Goal: Task Accomplishment & Management: Use online tool/utility

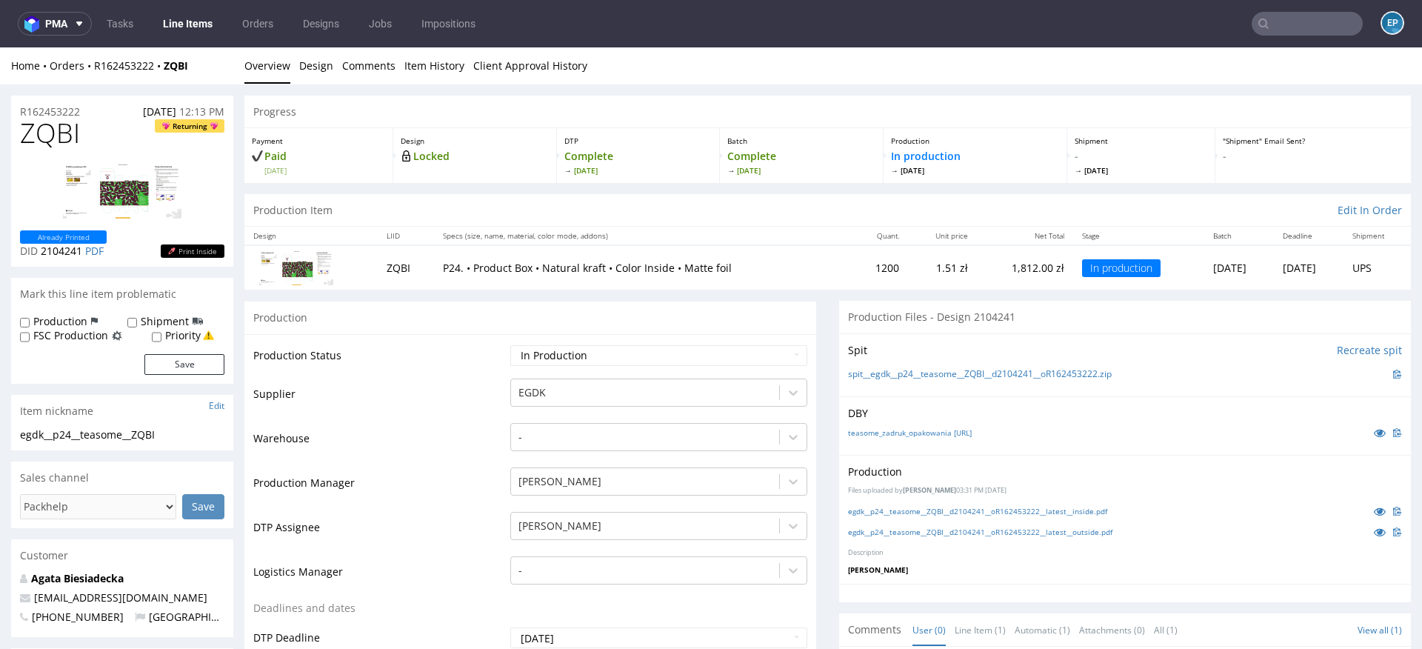
click at [174, 16] on link "Line Items" at bounding box center [187, 24] width 67 height 24
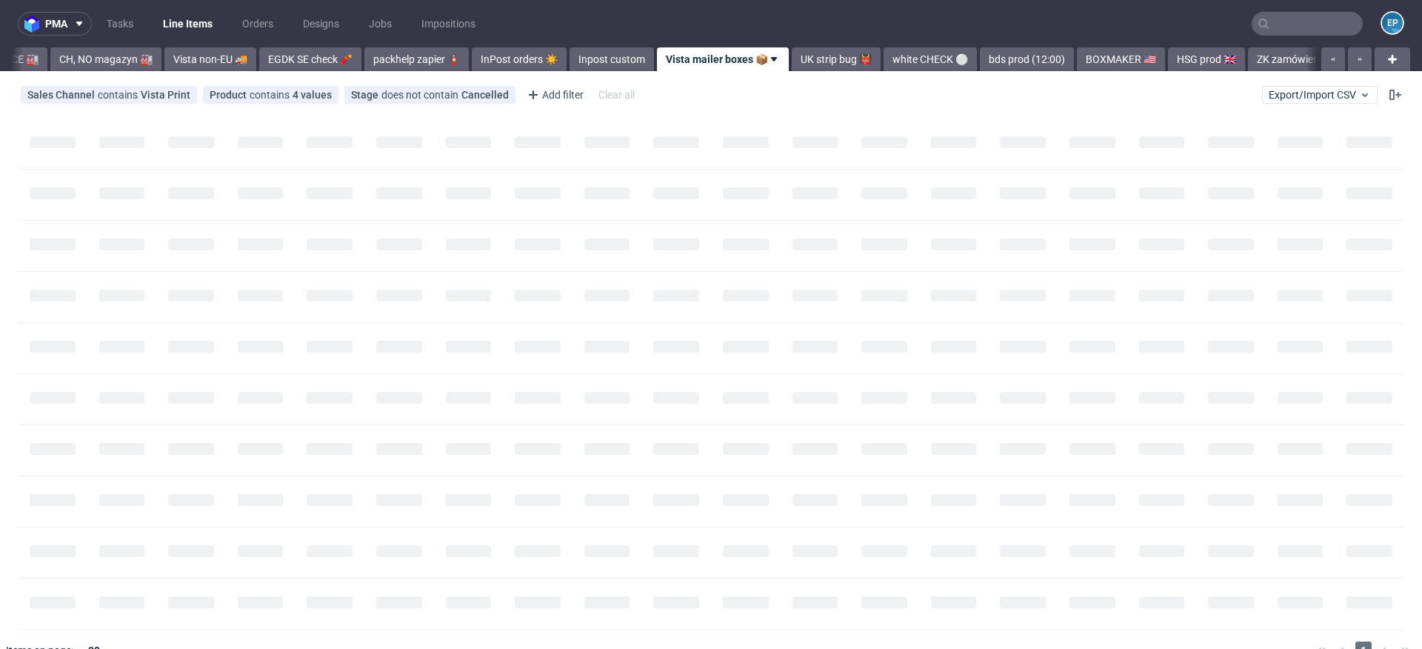
click at [1326, 82] on div "Sales Channel contains Vista Print Product contains 4 values Eco Color Mailer B…" at bounding box center [711, 95] width 1422 height 36
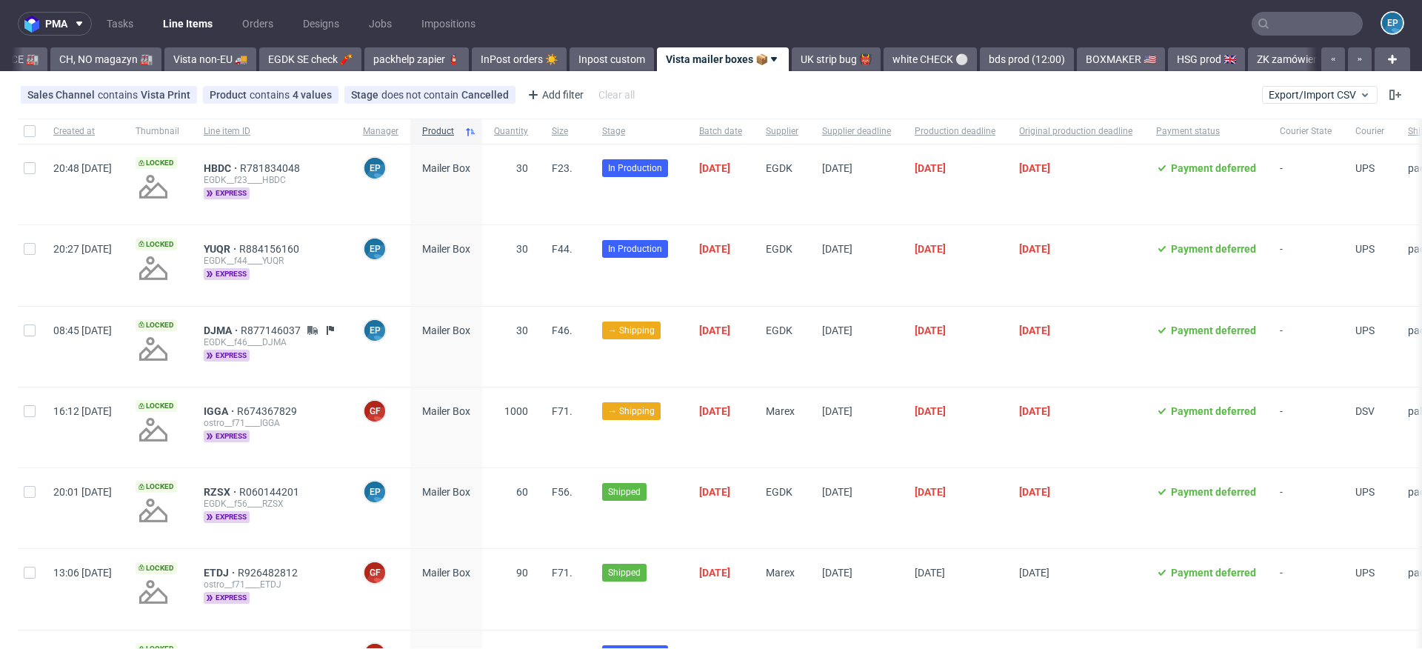
scroll to position [0, 505]
click at [1327, 96] on span "Export/Import CSV" at bounding box center [1320, 95] width 102 height 12
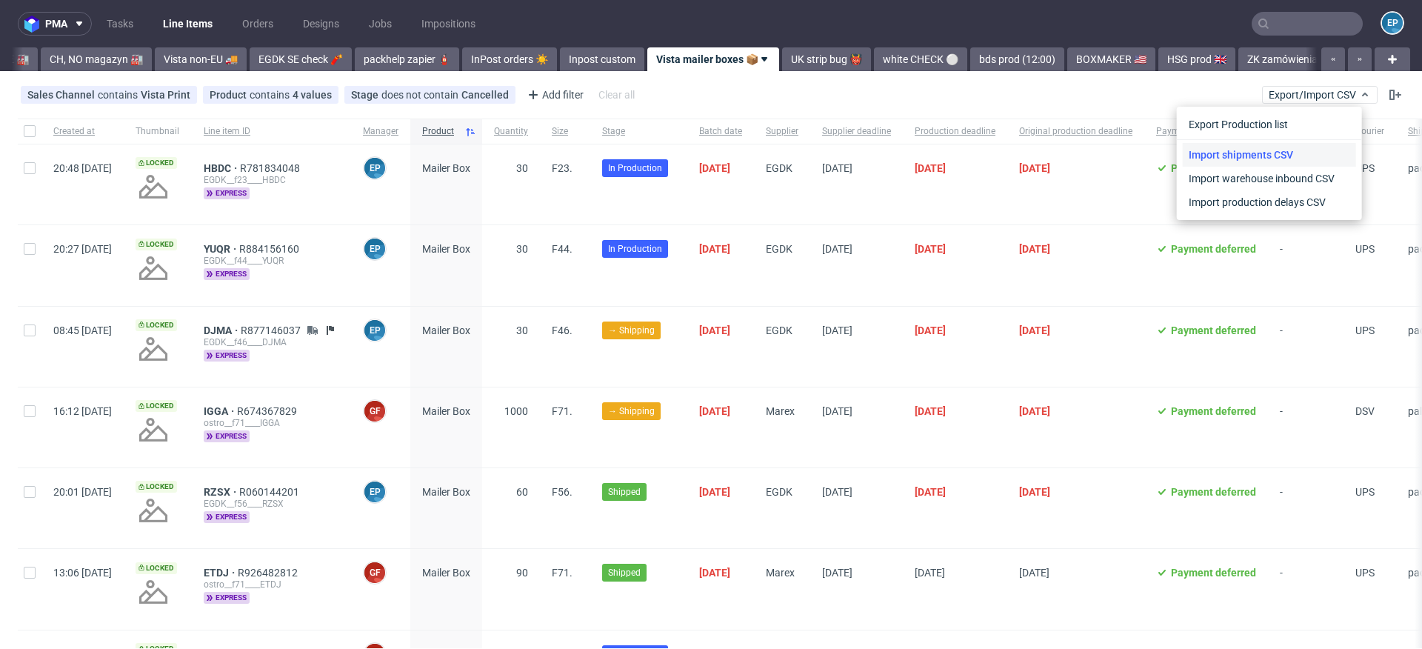
click at [1293, 150] on link "Import shipments CSV" at bounding box center [1269, 155] width 173 height 24
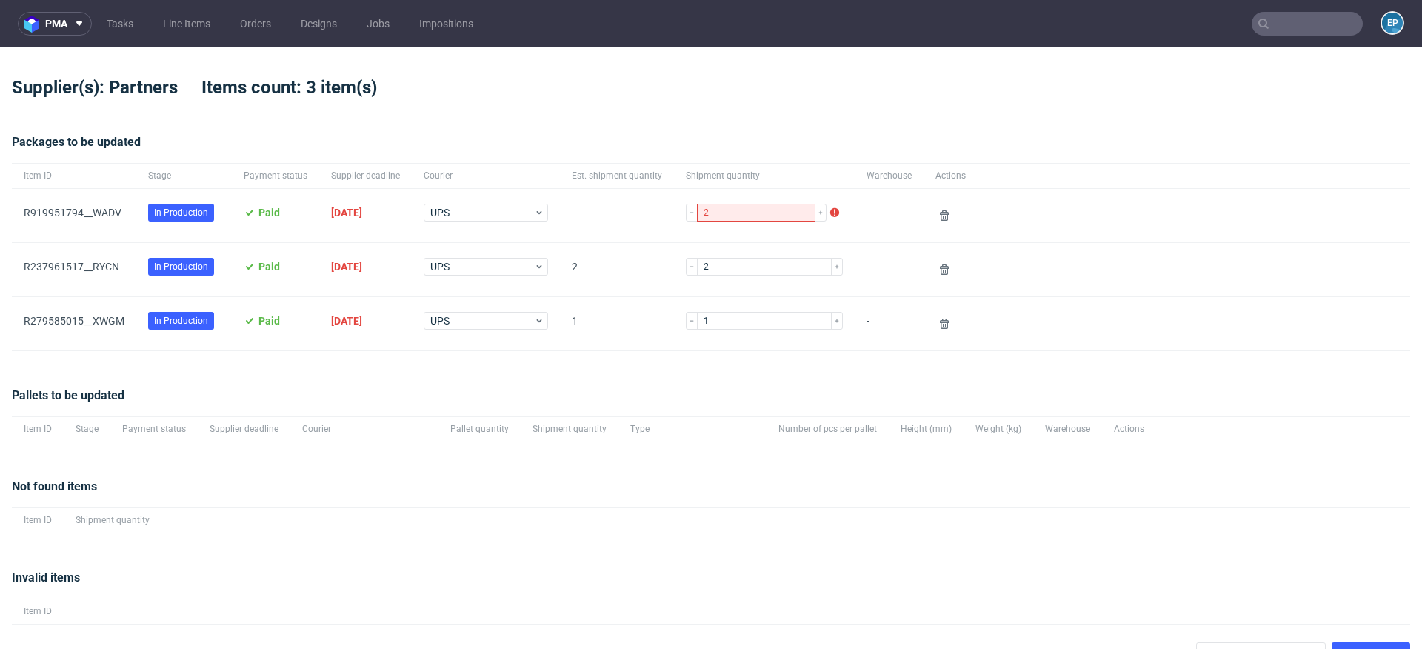
scroll to position [27, 0]
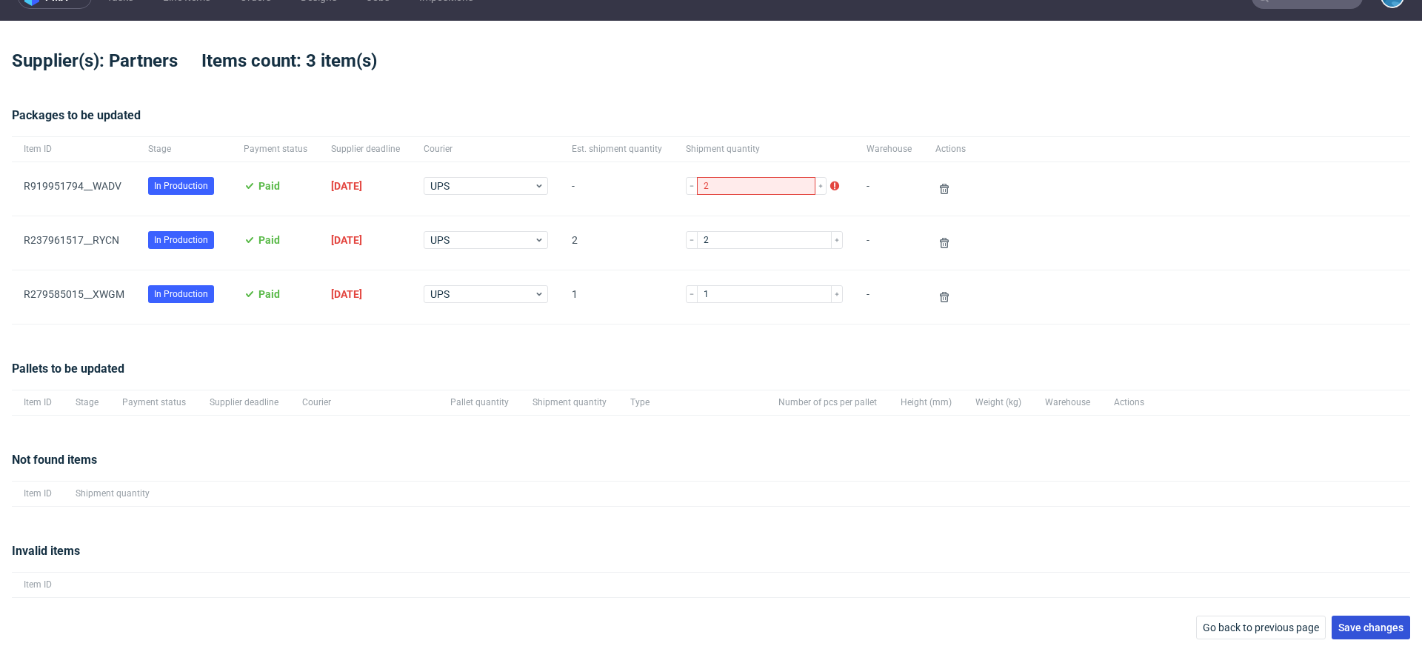
click at [1350, 622] on span "Save changes" at bounding box center [1370, 627] width 65 height 10
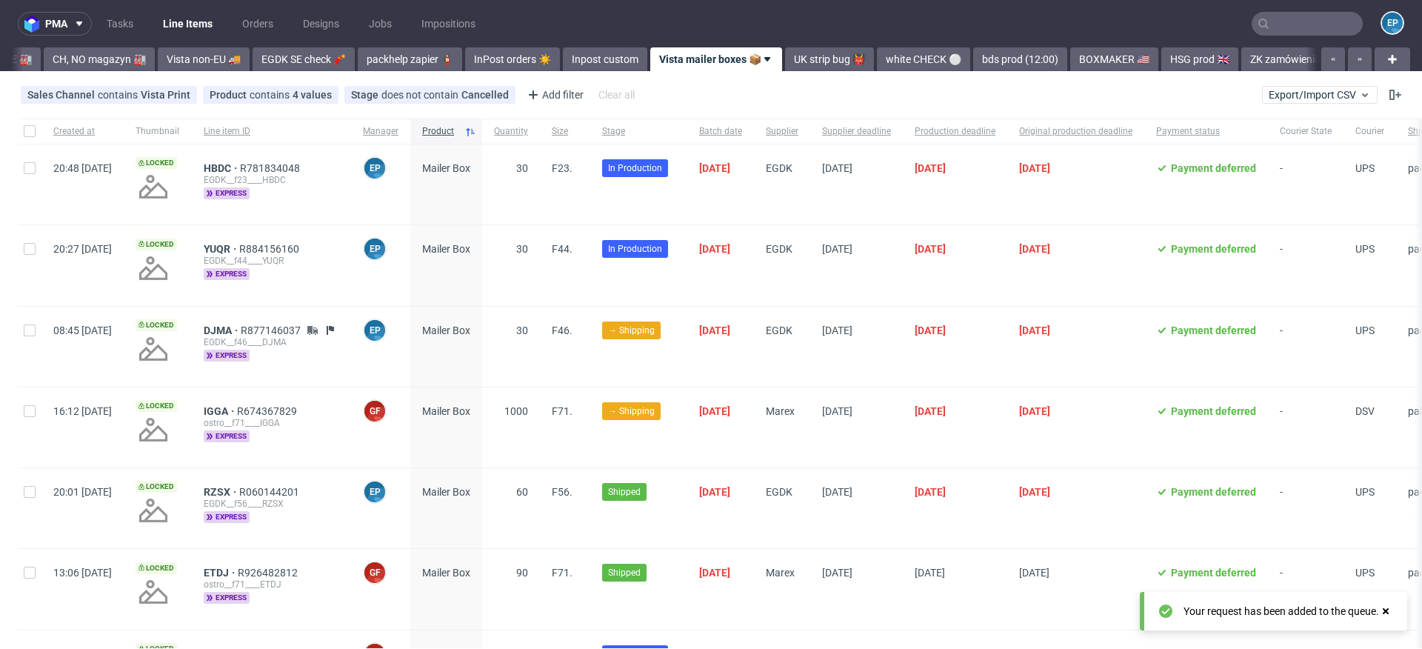
scroll to position [0, 505]
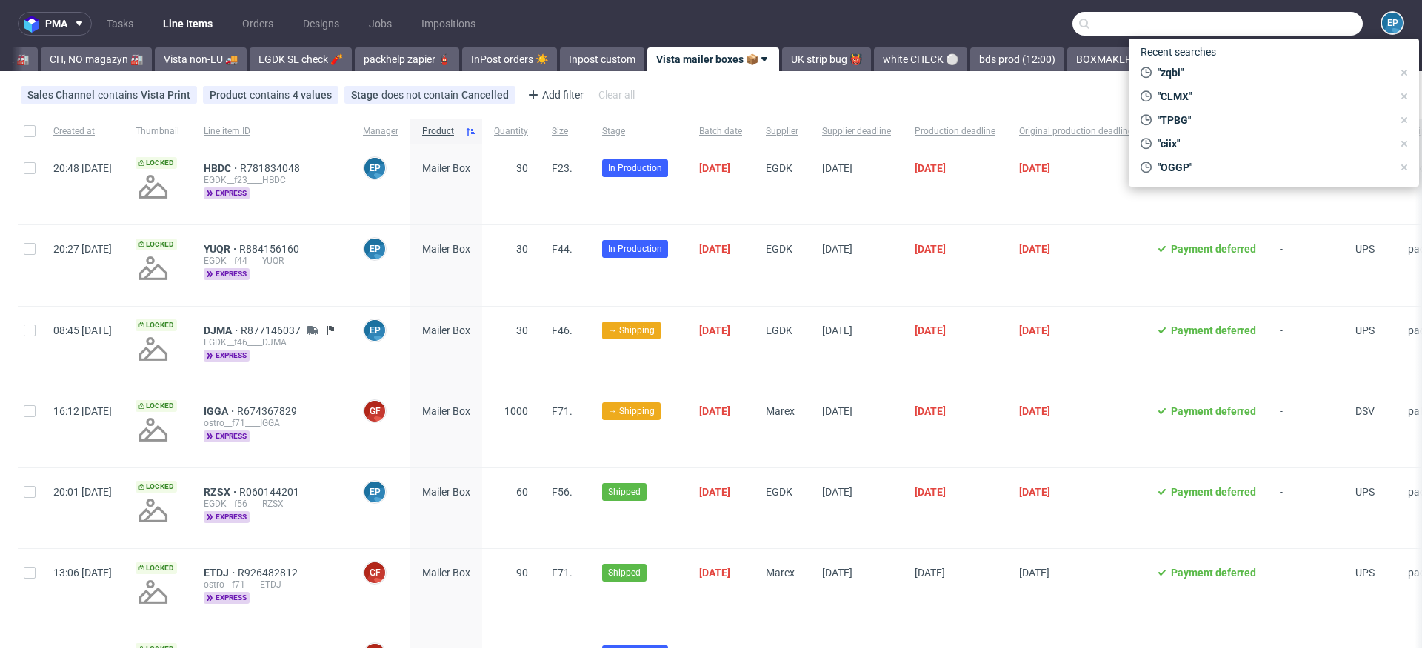
click at [1280, 27] on input "text" at bounding box center [1217, 24] width 290 height 24
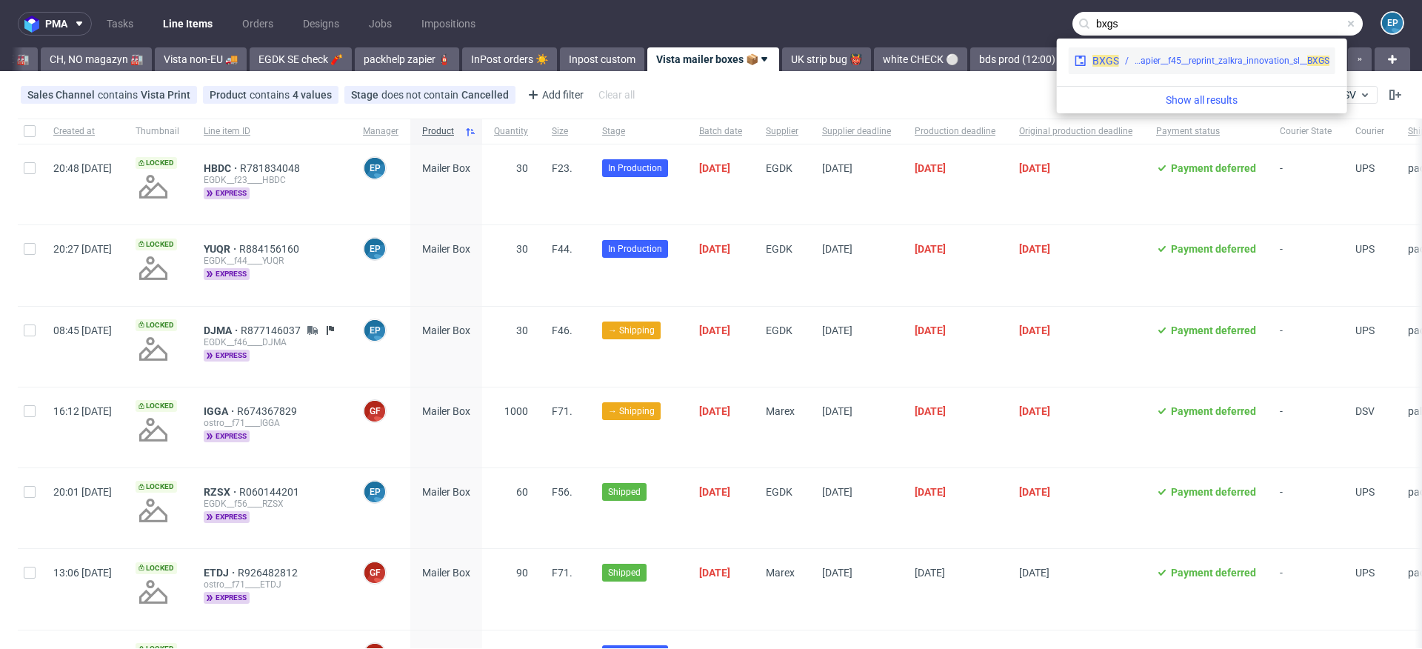
type input "bxgs"
click at [1171, 71] on div "BXGS ph-zapier__f45__reprint_zalkra_innovation_sl__ BXGS" at bounding box center [1202, 60] width 267 height 27
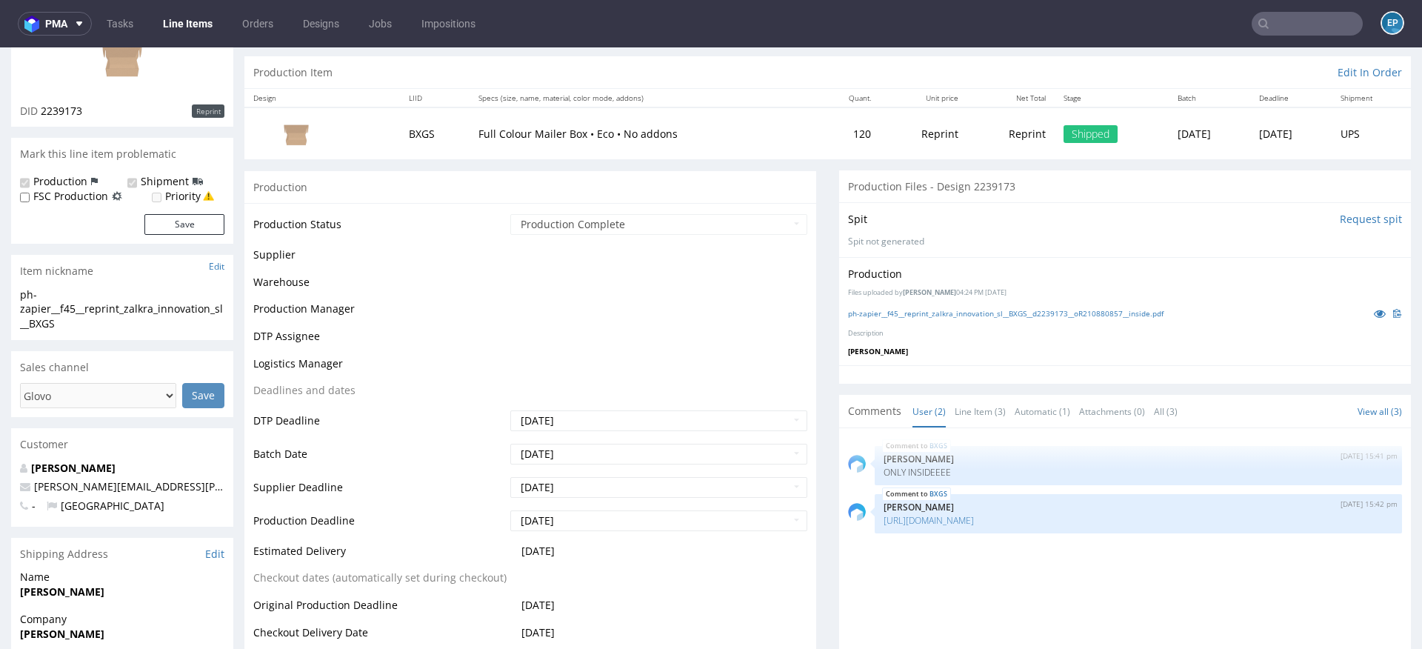
scroll to position [221, 0]
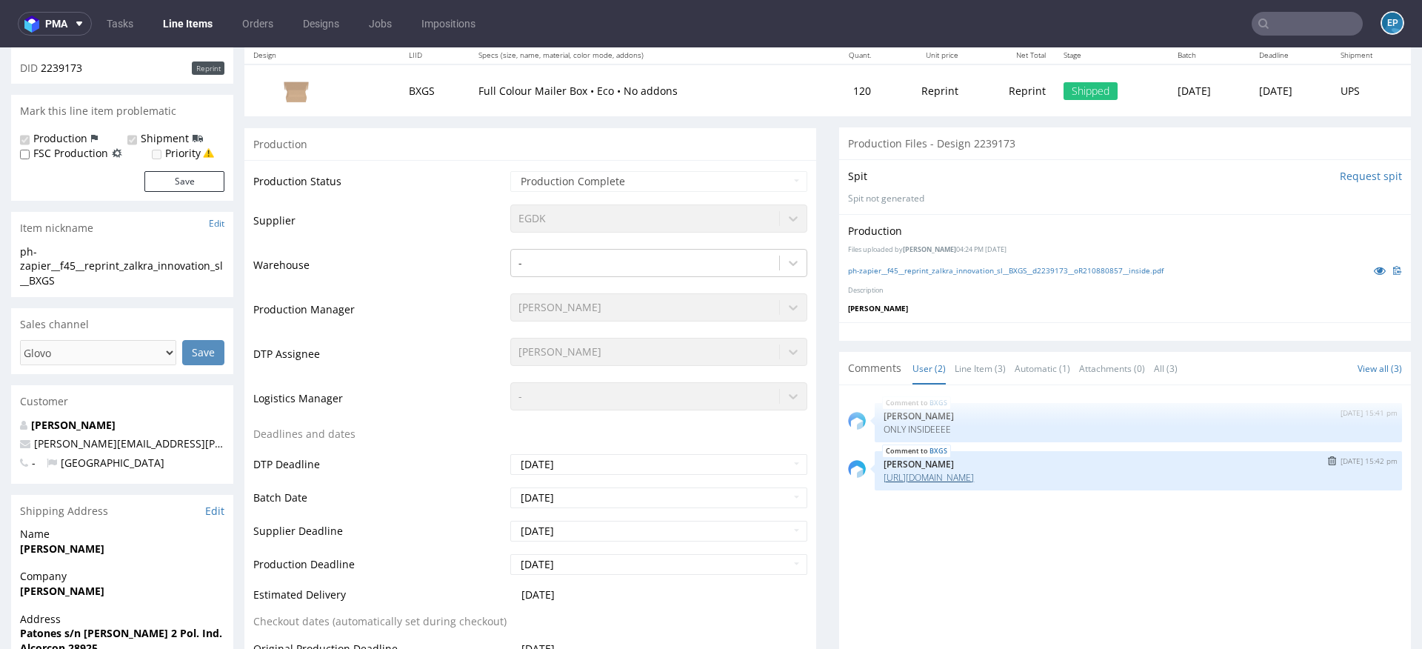
click at [932, 473] on link "[URL][DOMAIN_NAME]" at bounding box center [929, 477] width 90 height 13
